Goal: Understand process/instructions: Learn how to perform a task or action

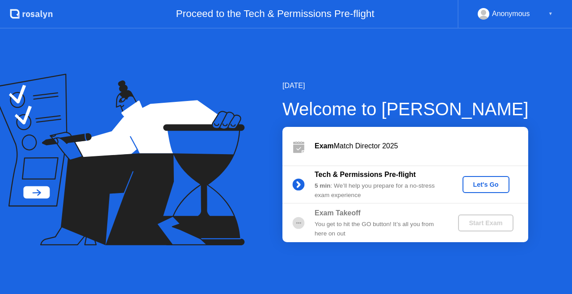
click at [493, 182] on div "Let's Go" at bounding box center [486, 184] width 40 height 7
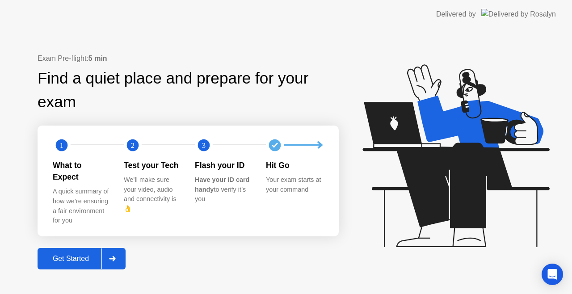
click at [80, 255] on div "Get Started" at bounding box center [70, 259] width 61 height 8
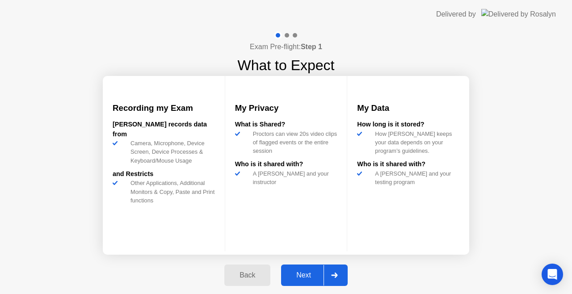
click at [305, 274] on div "Next" at bounding box center [304, 275] width 40 height 8
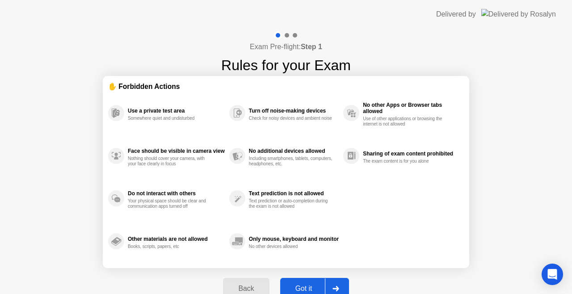
click at [318, 285] on div "Got it" at bounding box center [304, 289] width 42 height 8
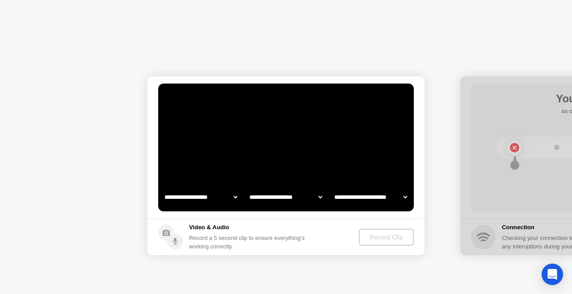
select select "**********"
select select "*******"
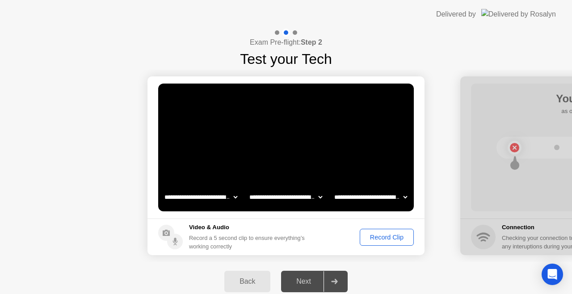
click at [317, 279] on div "Next" at bounding box center [304, 282] width 40 height 8
click at [396, 236] on div "Record Clip" at bounding box center [387, 237] width 48 height 7
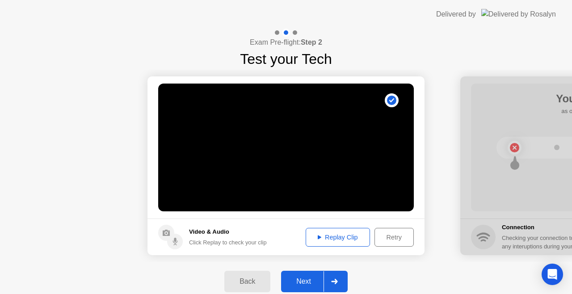
click at [339, 236] on div "Replay Clip" at bounding box center [338, 237] width 58 height 7
click at [311, 279] on div "Next" at bounding box center [304, 282] width 40 height 8
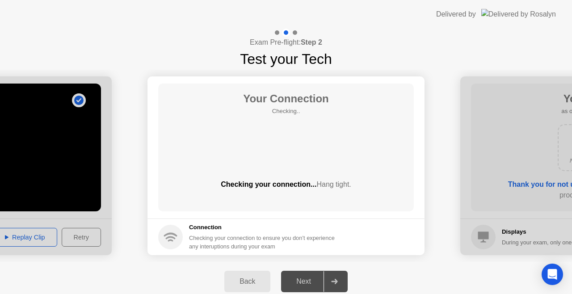
click at [444, 275] on div "Back Next" at bounding box center [286, 281] width 572 height 39
click at [310, 284] on div "Next" at bounding box center [304, 282] width 40 height 8
click at [316, 280] on div "Next" at bounding box center [304, 282] width 40 height 8
